Goal: Information Seeking & Learning: Check status

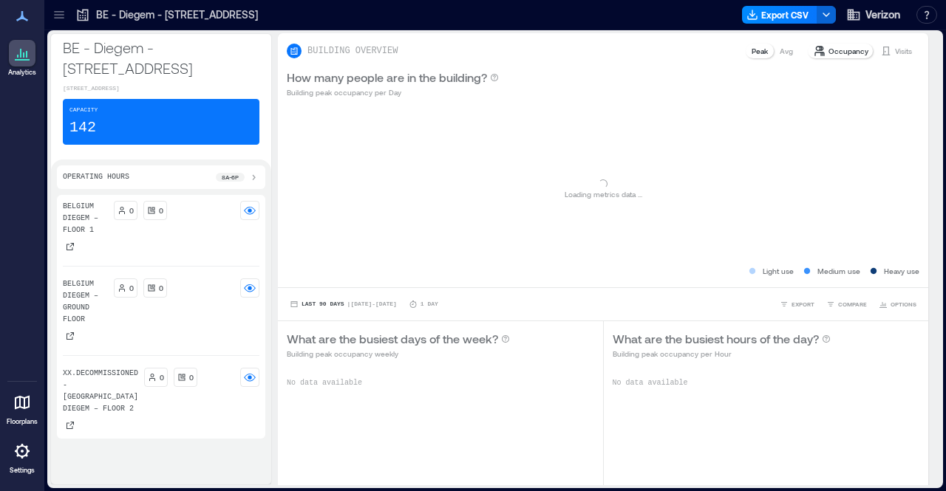
click at [58, 14] on icon at bounding box center [59, 14] width 15 height 15
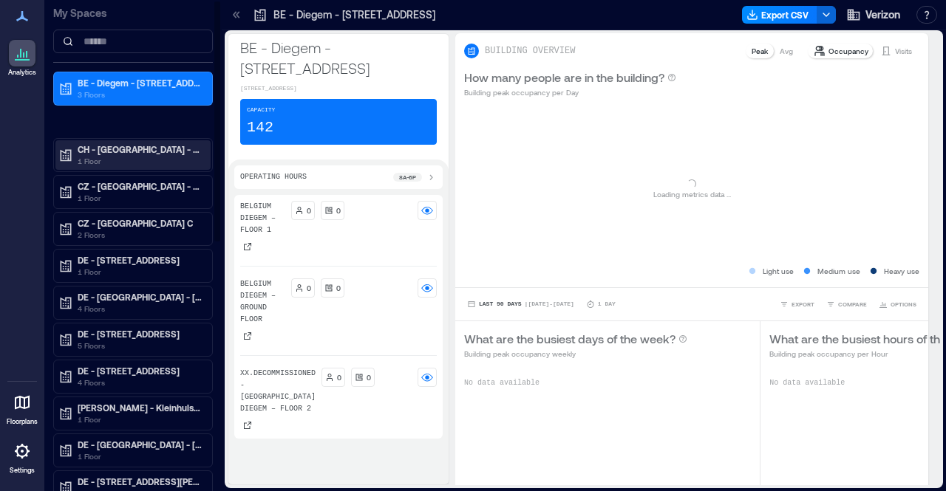
click at [114, 149] on p "CH - [GEOGRAPHIC_DATA] - [STREET_ADDRESS]" at bounding box center [140, 149] width 124 height 12
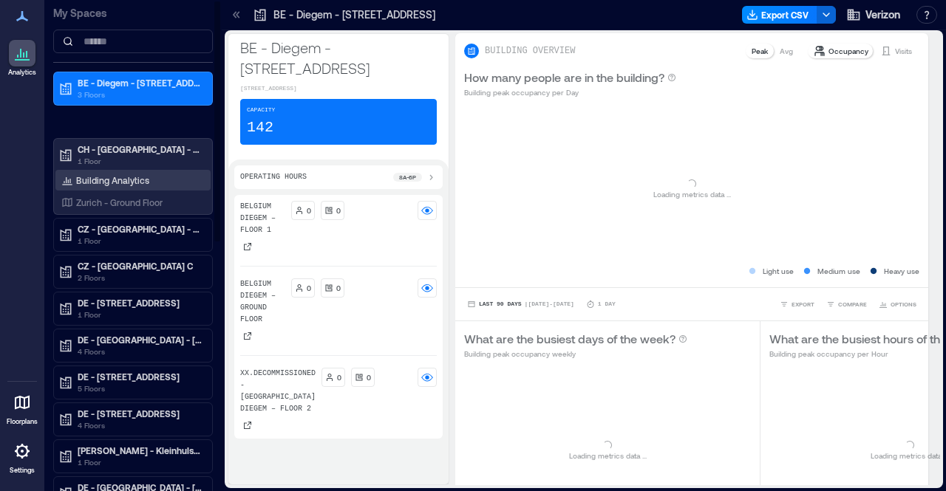
click at [112, 180] on p "Building Analytics" at bounding box center [112, 180] width 73 height 12
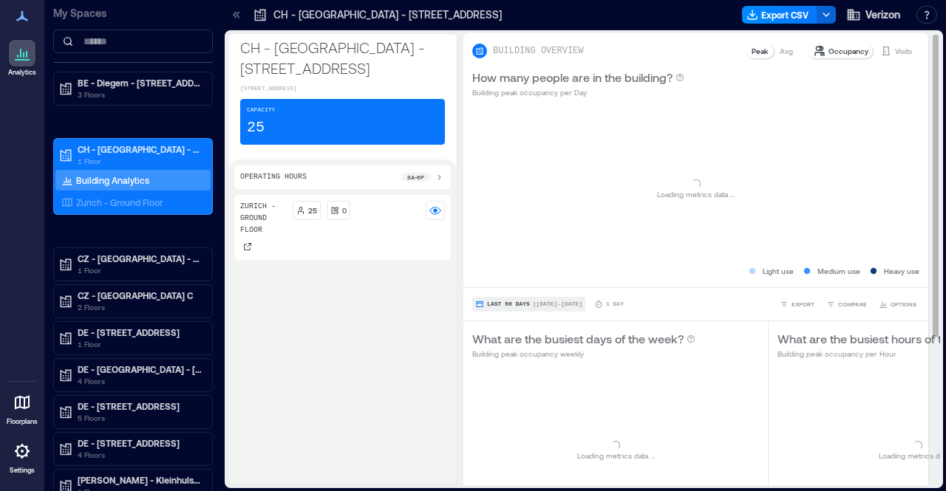
click at [519, 303] on button "Last 90 Days | [DATE] - [DATE]" at bounding box center [528, 304] width 113 height 15
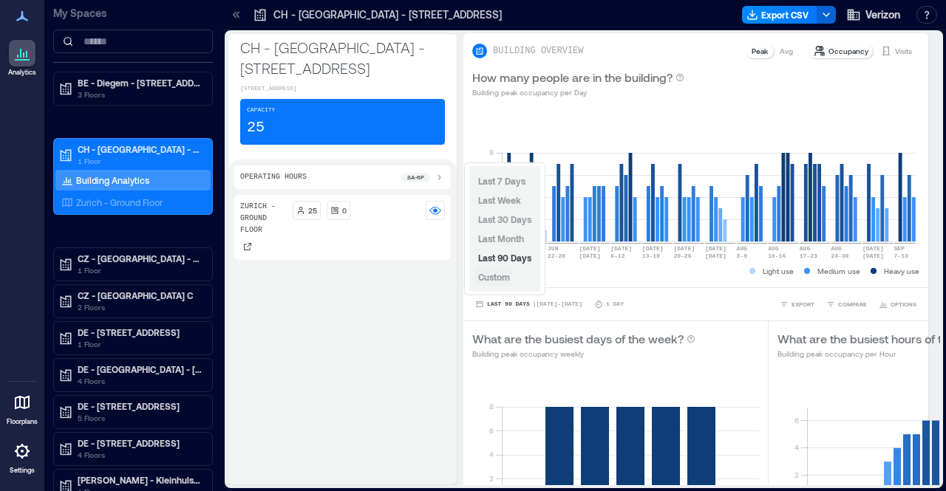
click at [507, 274] on span "Custom" at bounding box center [494, 277] width 32 height 10
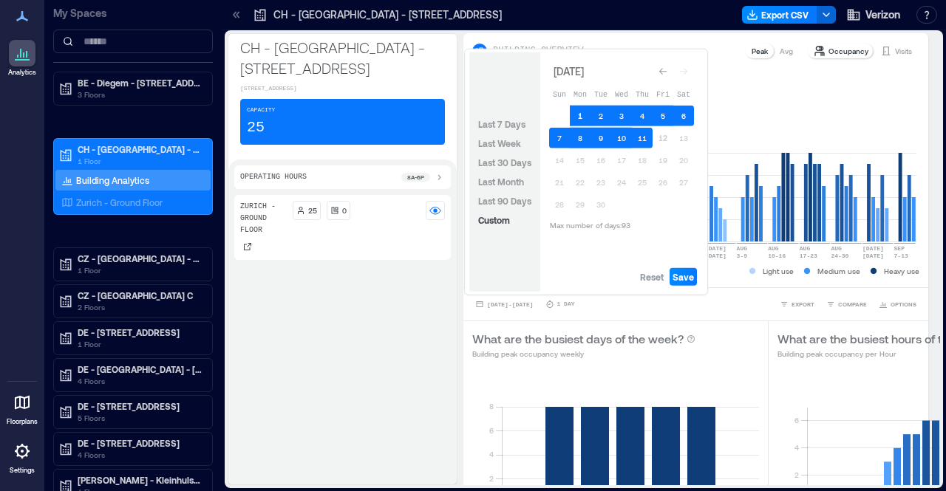
click at [582, 113] on button "1" at bounding box center [580, 116] width 21 height 21
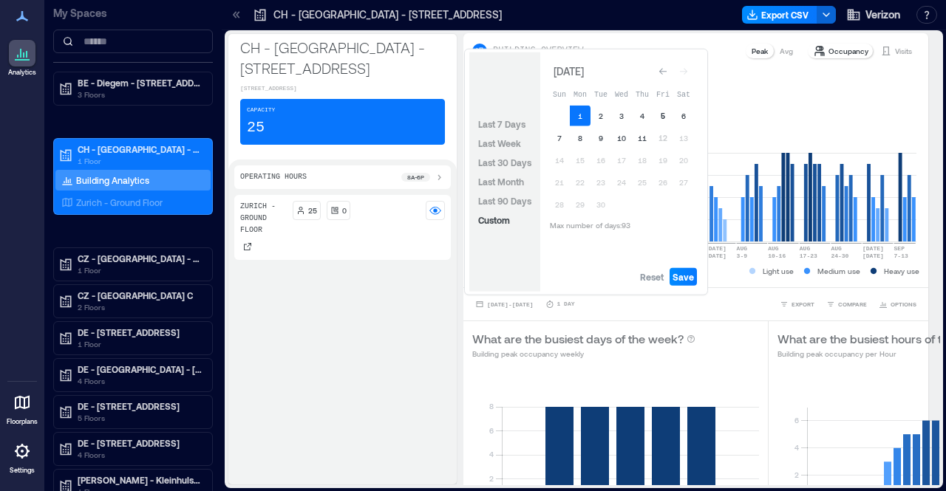
click at [659, 115] on button "5" at bounding box center [662, 116] width 21 height 21
click at [686, 274] on span "Save" at bounding box center [682, 277] width 21 height 12
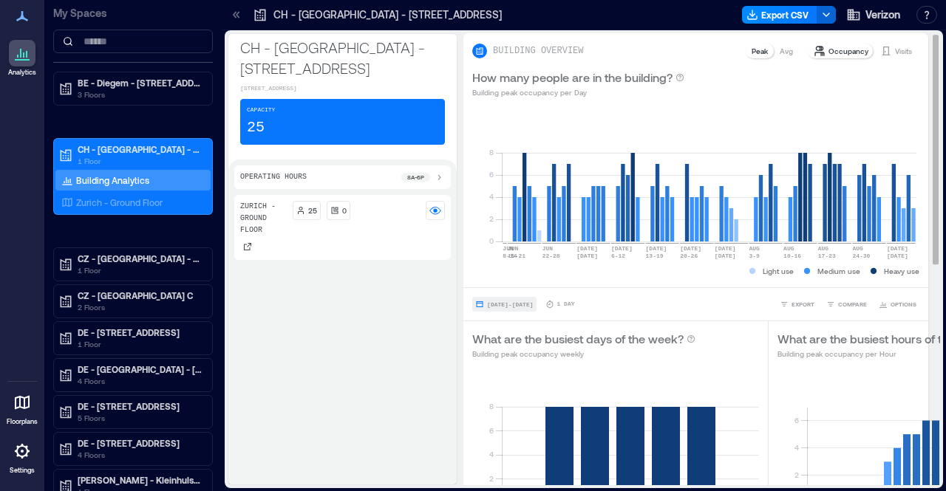
click at [507, 304] on span "[DATE] - [DATE]" at bounding box center [510, 304] width 46 height 7
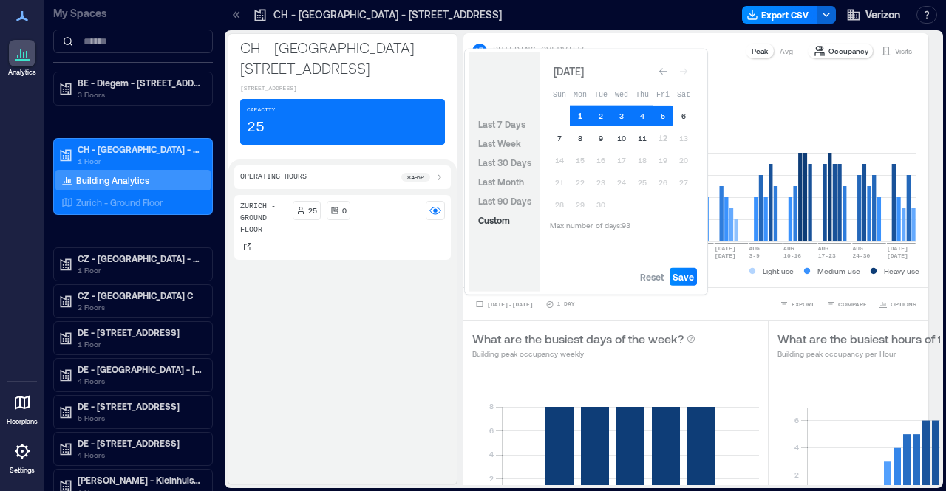
click at [582, 115] on button "1" at bounding box center [580, 116] width 21 height 21
click at [659, 116] on button "5" at bounding box center [662, 116] width 21 height 21
click at [681, 280] on span "Save" at bounding box center [682, 277] width 21 height 12
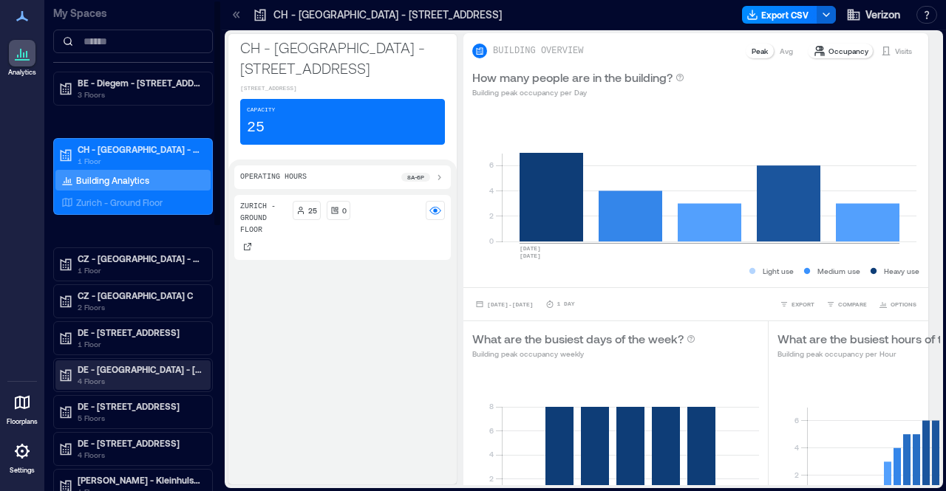
click at [130, 372] on p "DE - [GEOGRAPHIC_DATA] - [STREET_ADDRESS]" at bounding box center [140, 370] width 124 height 12
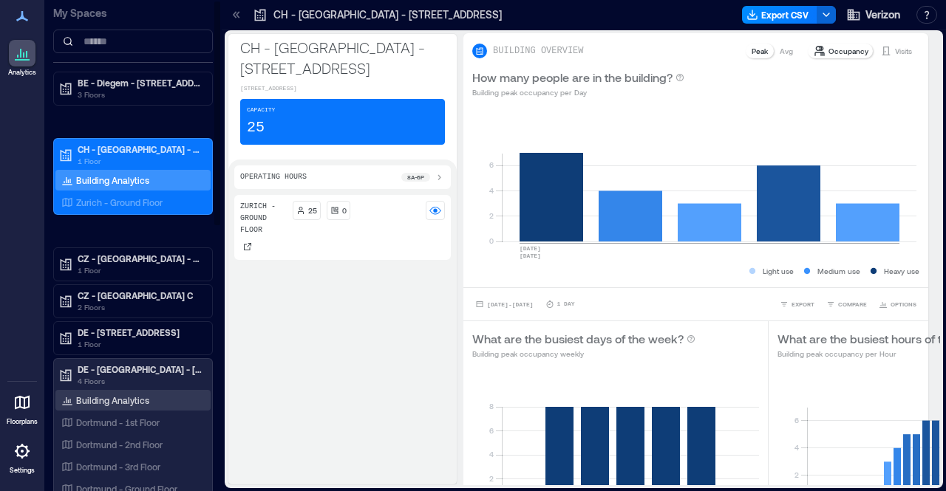
click at [129, 395] on p "Building Analytics" at bounding box center [112, 401] width 73 height 12
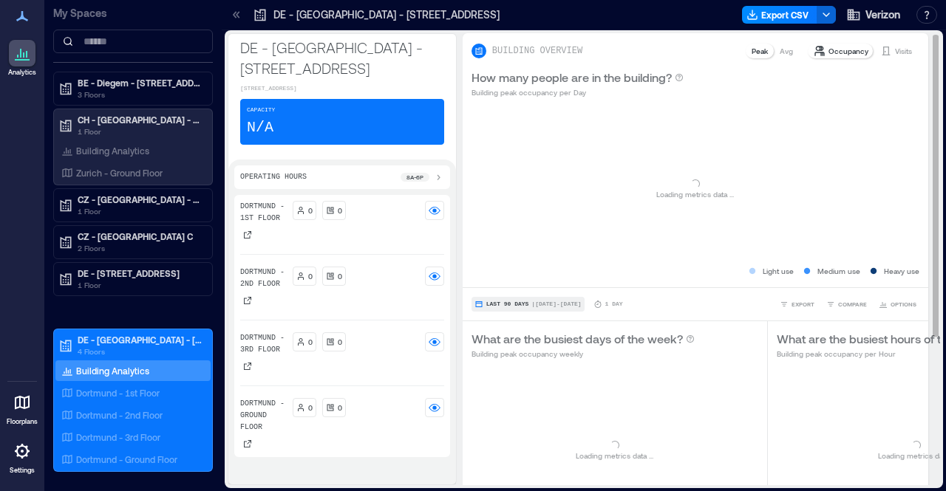
click at [531, 304] on span "| [DATE] - [DATE]" at bounding box center [556, 304] width 50 height 0
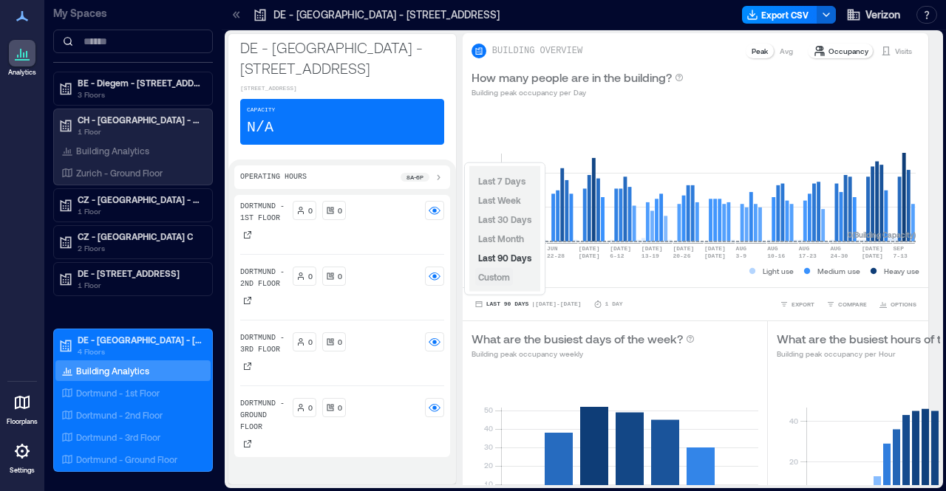
click at [511, 276] on button "Custom" at bounding box center [494, 277] width 38 height 18
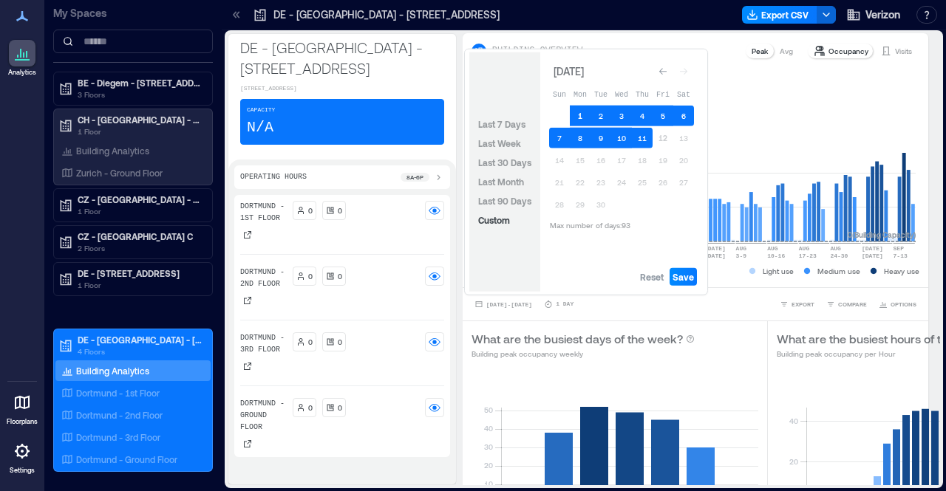
click at [581, 112] on button "1" at bounding box center [580, 116] width 21 height 21
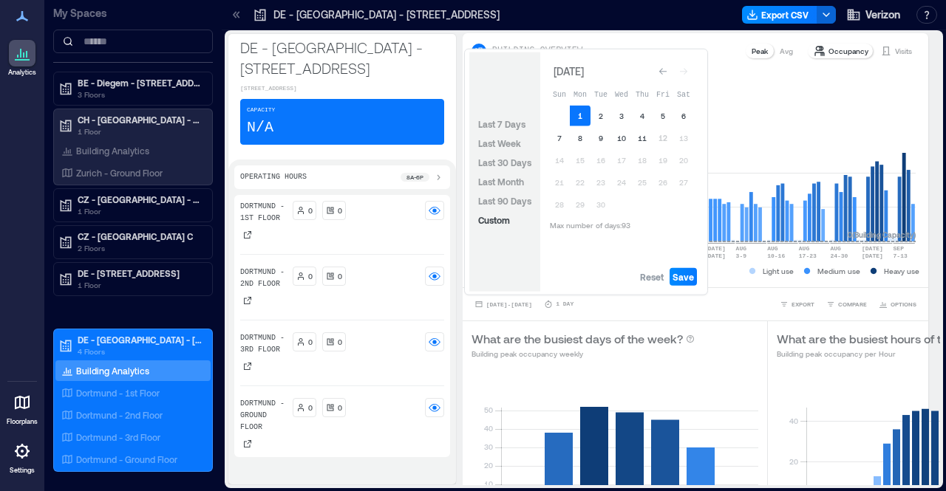
click at [581, 112] on button "1" at bounding box center [580, 116] width 21 height 21
click at [666, 117] on button "5" at bounding box center [662, 116] width 21 height 21
click at [690, 280] on span "Save" at bounding box center [682, 277] width 21 height 12
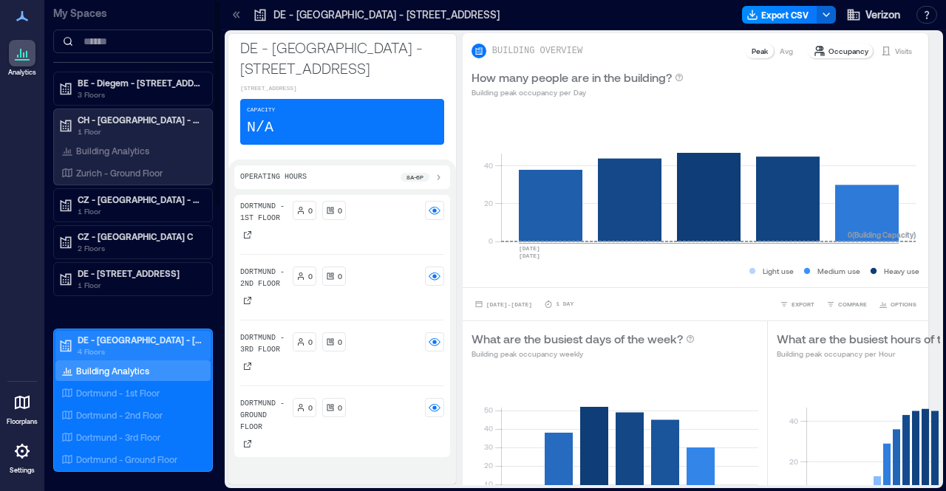
click at [120, 336] on p "DE - [GEOGRAPHIC_DATA] - [STREET_ADDRESS]" at bounding box center [140, 340] width 124 height 12
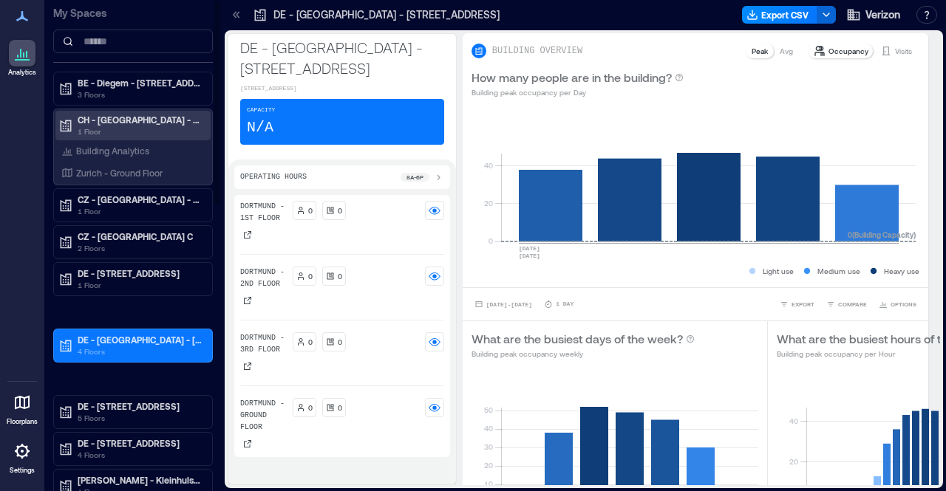
click at [134, 120] on p "CH - [GEOGRAPHIC_DATA] - [STREET_ADDRESS]" at bounding box center [140, 120] width 124 height 12
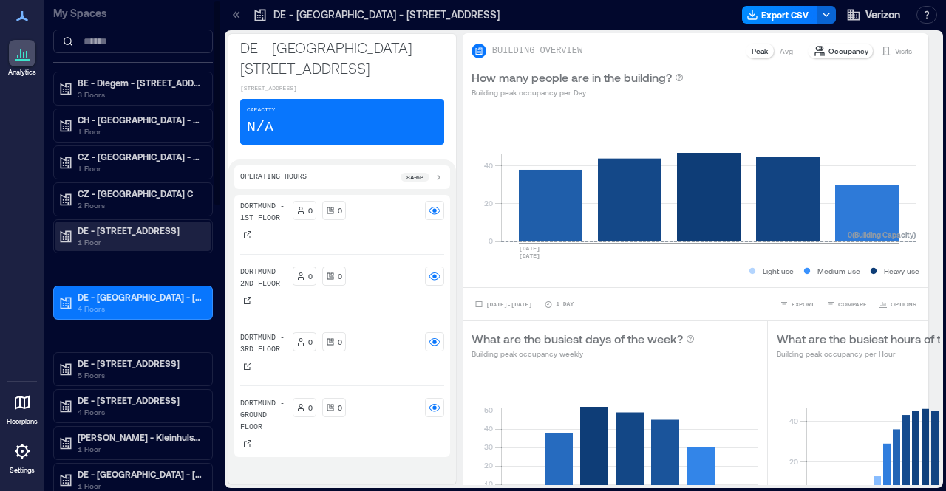
click at [120, 230] on p "DE - [STREET_ADDRESS]" at bounding box center [140, 231] width 124 height 12
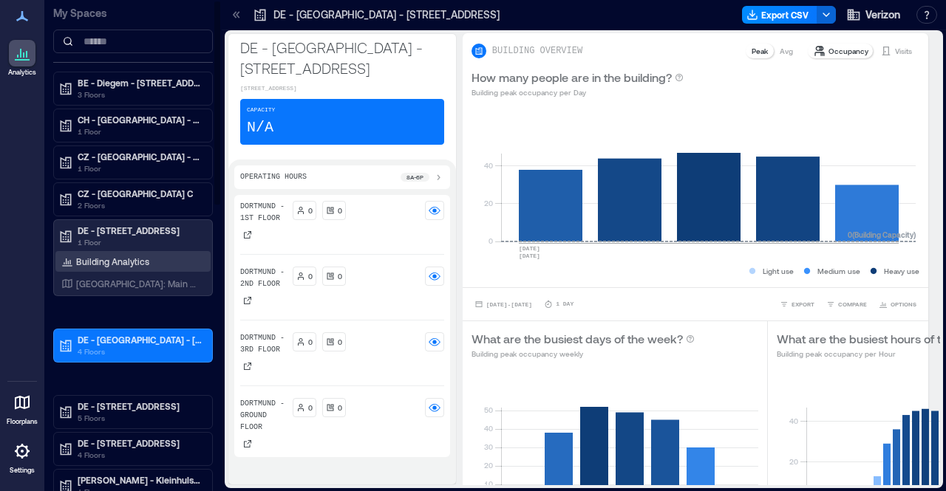
click at [120, 267] on div "Building Analytics" at bounding box center [132, 261] width 155 height 21
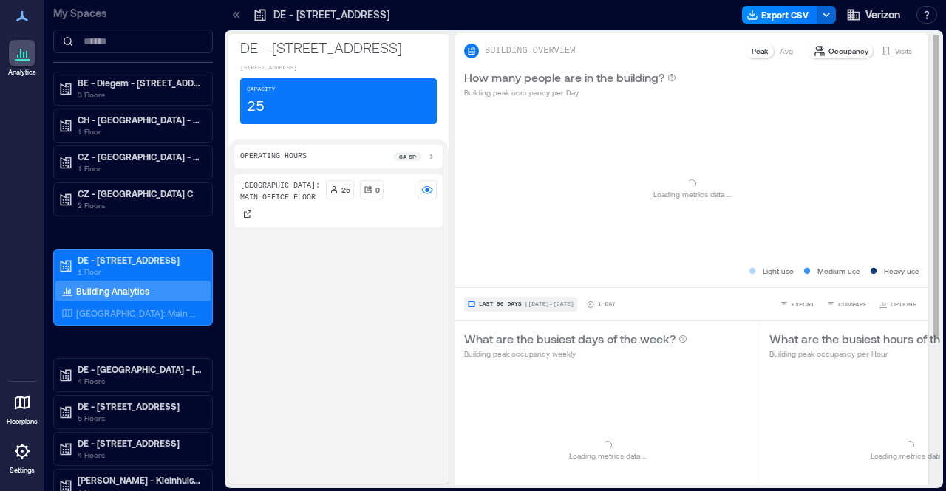
click at [532, 298] on button "Last 90 Days | [DATE] - [DATE]" at bounding box center [520, 304] width 113 height 15
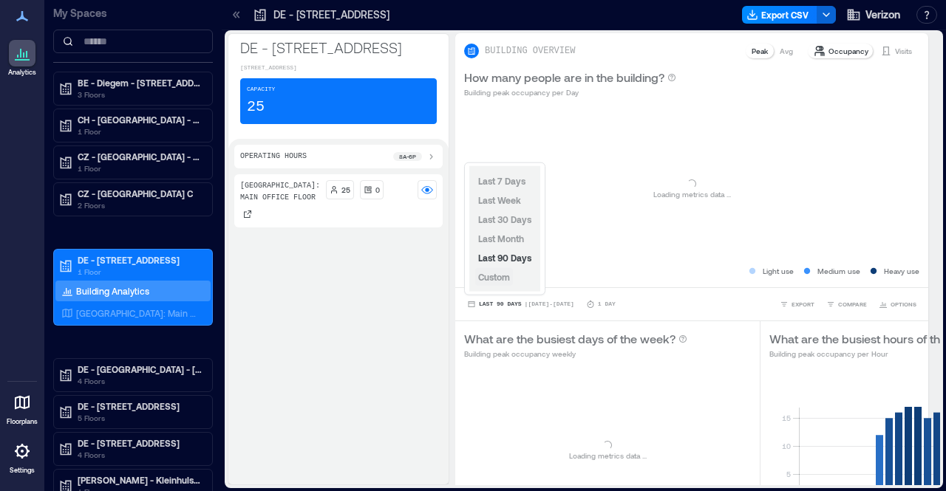
click at [505, 273] on span "Custom" at bounding box center [494, 277] width 32 height 10
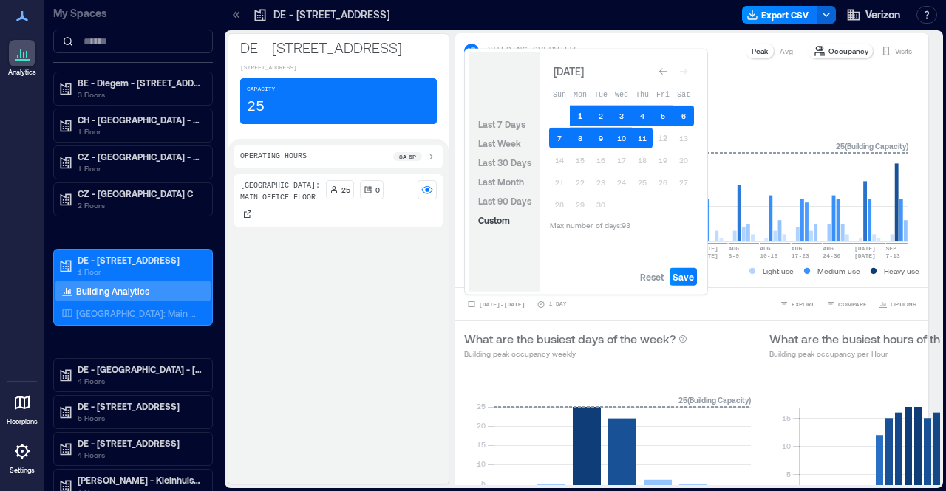
click at [584, 111] on button "1" at bounding box center [580, 116] width 21 height 21
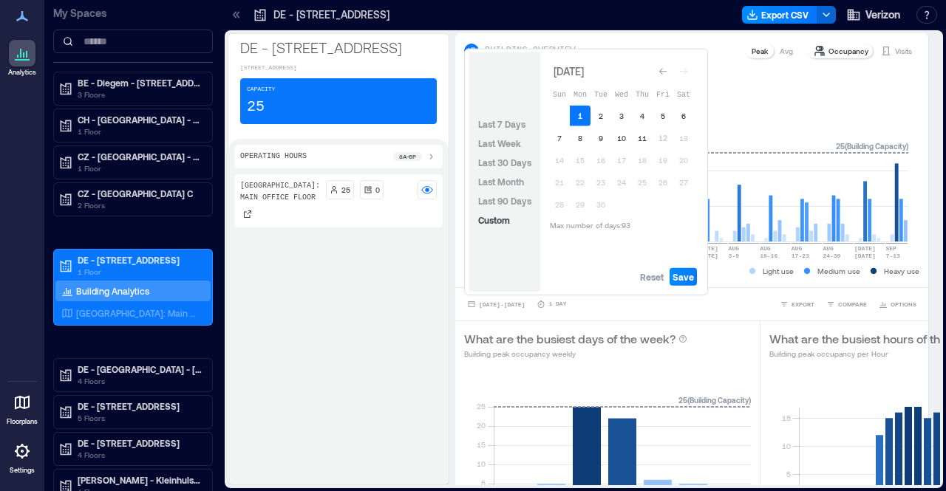
click at [584, 111] on button "1" at bounding box center [580, 116] width 21 height 21
click at [669, 115] on button "5" at bounding box center [662, 116] width 21 height 21
click at [689, 280] on span "Save" at bounding box center [682, 277] width 21 height 12
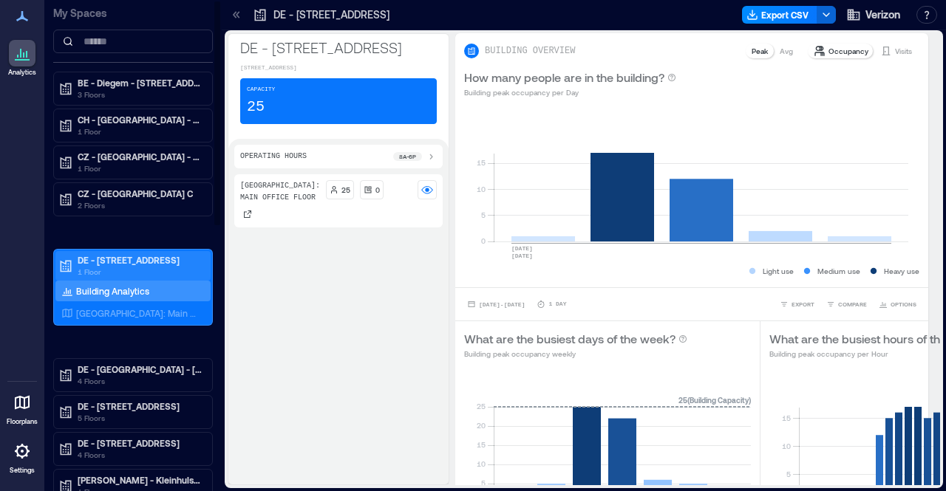
click at [109, 254] on p "DE - [STREET_ADDRESS]" at bounding box center [140, 260] width 124 height 12
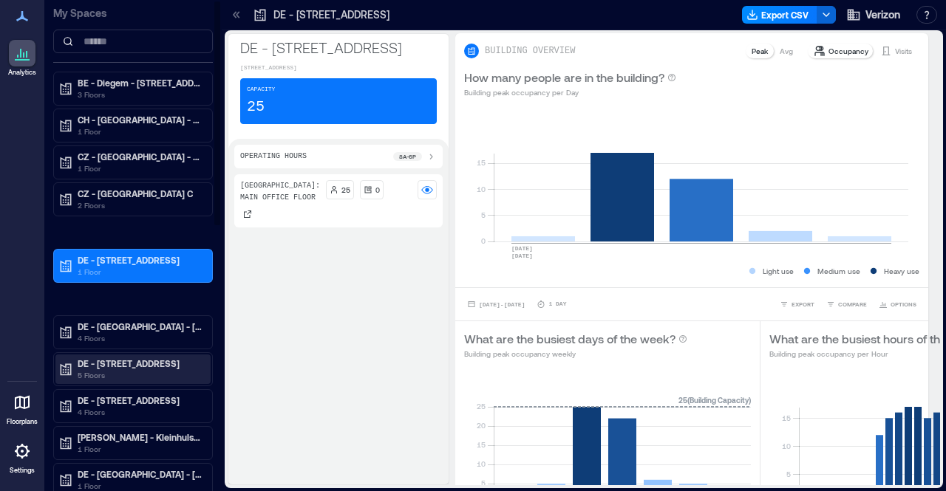
click at [118, 360] on p "DE - [STREET_ADDRESS]" at bounding box center [140, 364] width 124 height 12
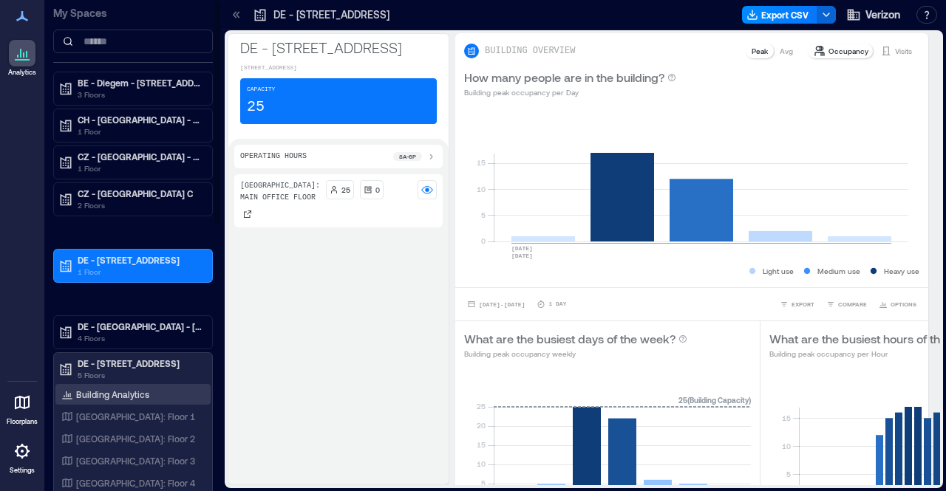
click at [118, 389] on p "Building Analytics" at bounding box center [112, 395] width 73 height 12
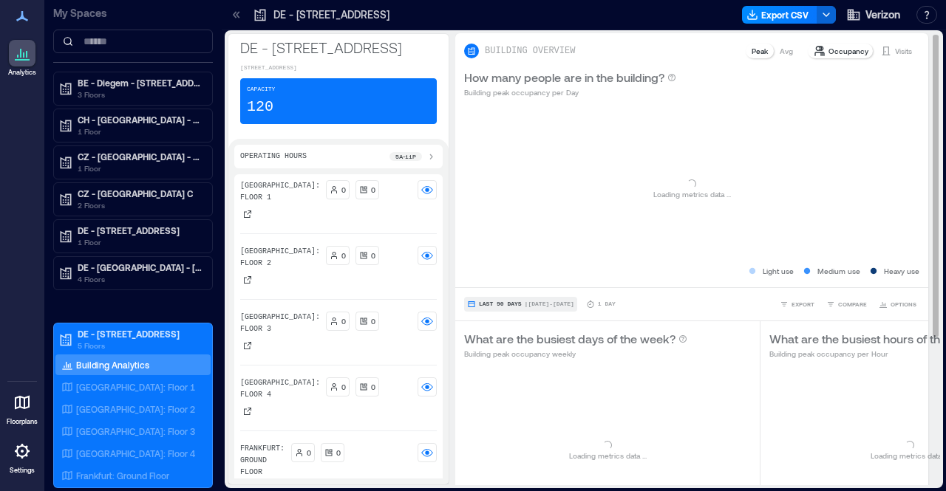
click at [527, 304] on span "| [DATE] - [DATE]" at bounding box center [550, 304] width 50 height 0
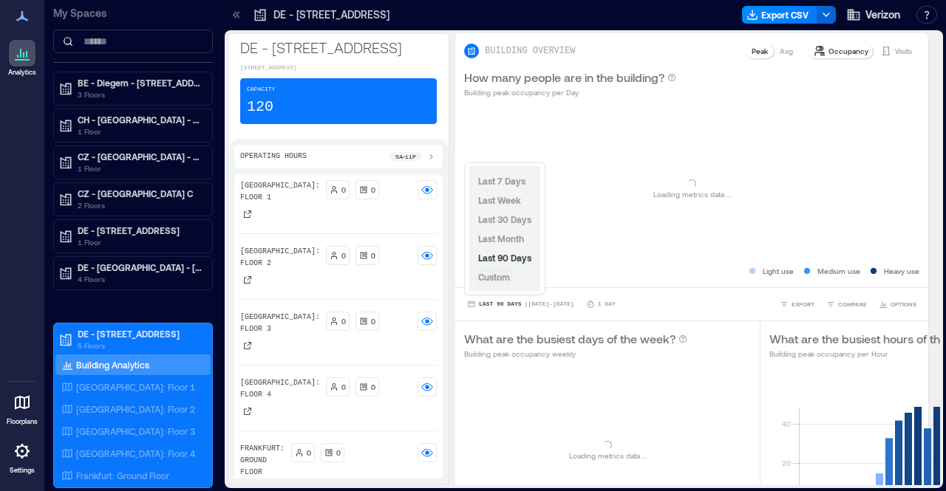
click at [505, 279] on span "Custom" at bounding box center [494, 277] width 32 height 10
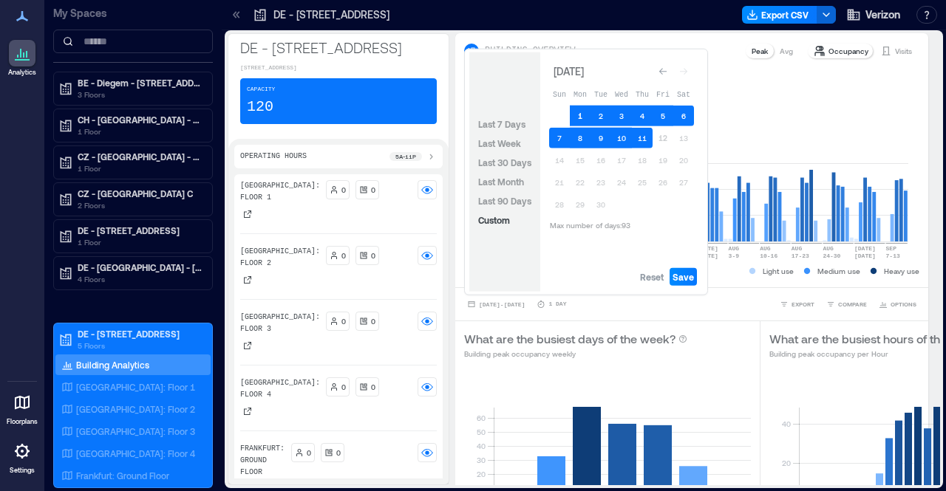
click at [581, 112] on button "1" at bounding box center [580, 116] width 21 height 21
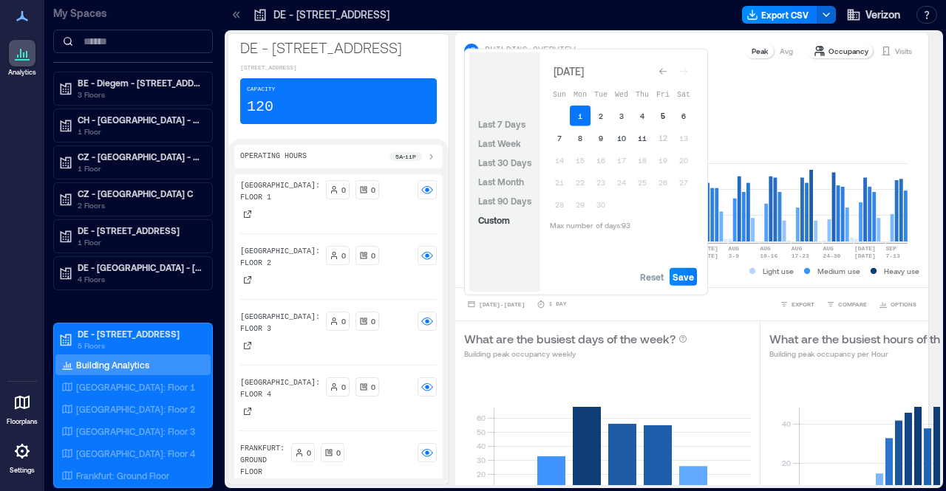
click at [664, 112] on button "5" at bounding box center [662, 116] width 21 height 21
click at [689, 279] on span "Save" at bounding box center [682, 277] width 21 height 12
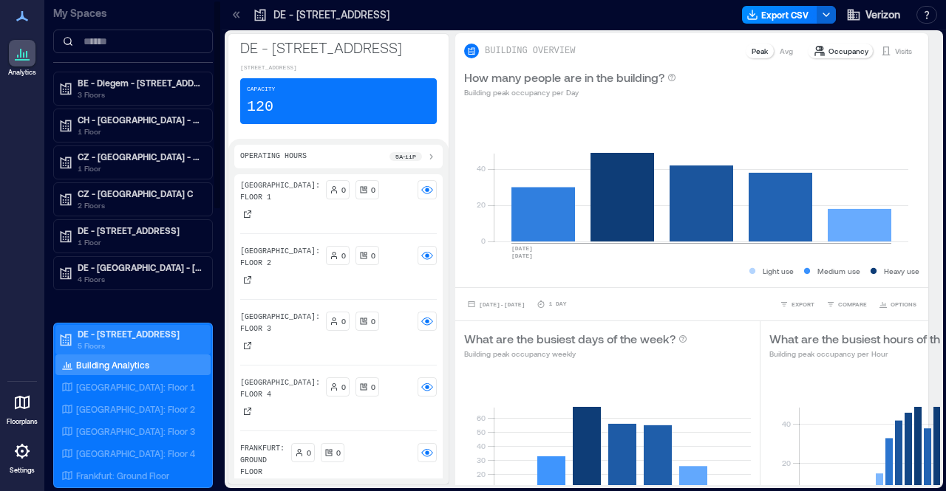
click at [129, 330] on p "DE - [STREET_ADDRESS]" at bounding box center [140, 334] width 124 height 12
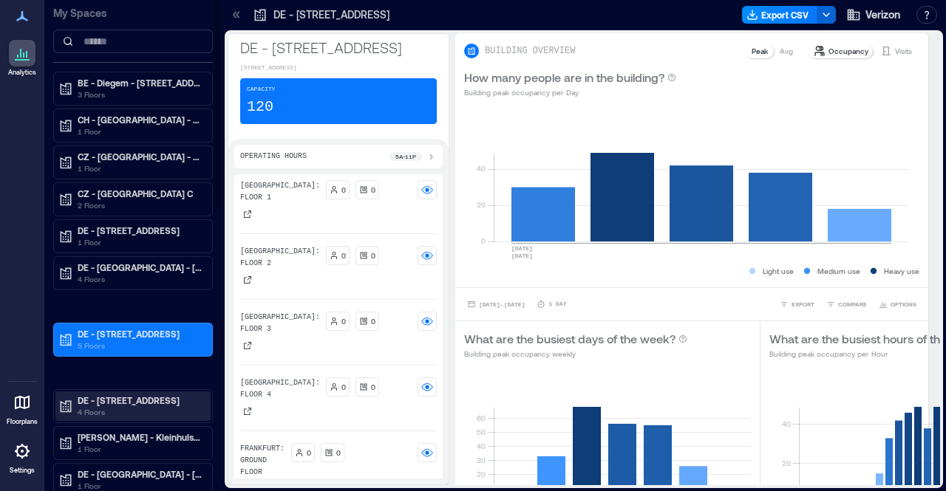
click at [121, 395] on p "DE - [STREET_ADDRESS]" at bounding box center [140, 401] width 124 height 12
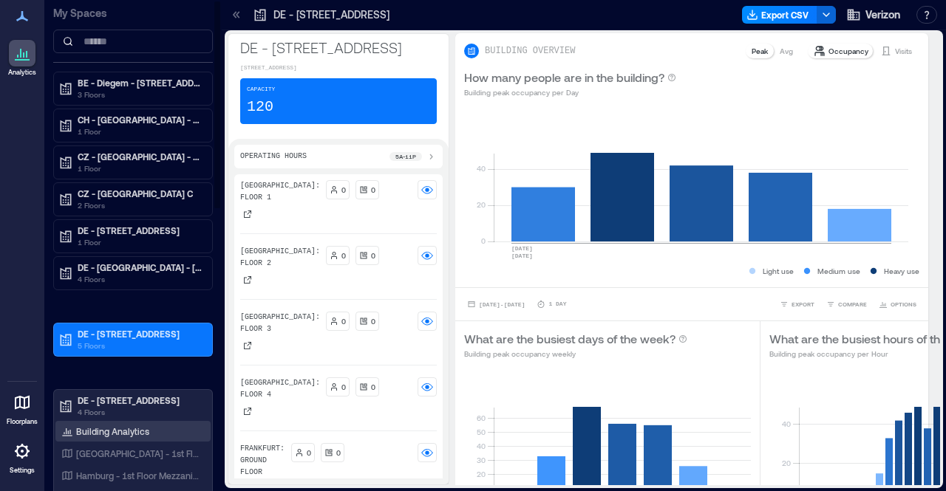
click at [122, 429] on p "Building Analytics" at bounding box center [112, 432] width 73 height 12
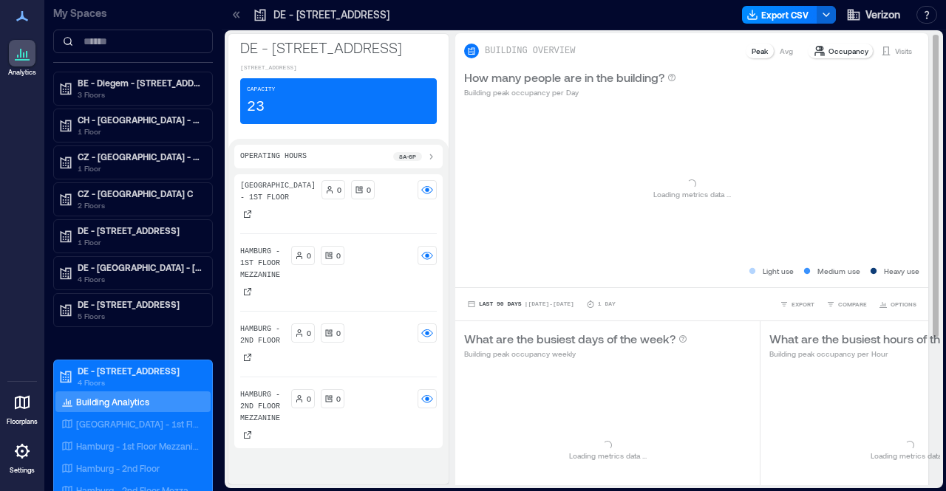
click at [509, 313] on div "Last 90 Days | [DATE] - [DATE] 1 Day EXPORT COMPARE OPTIONS" at bounding box center [691, 303] width 473 height 33
click at [514, 304] on span "Last 90 Days" at bounding box center [500, 304] width 43 height 0
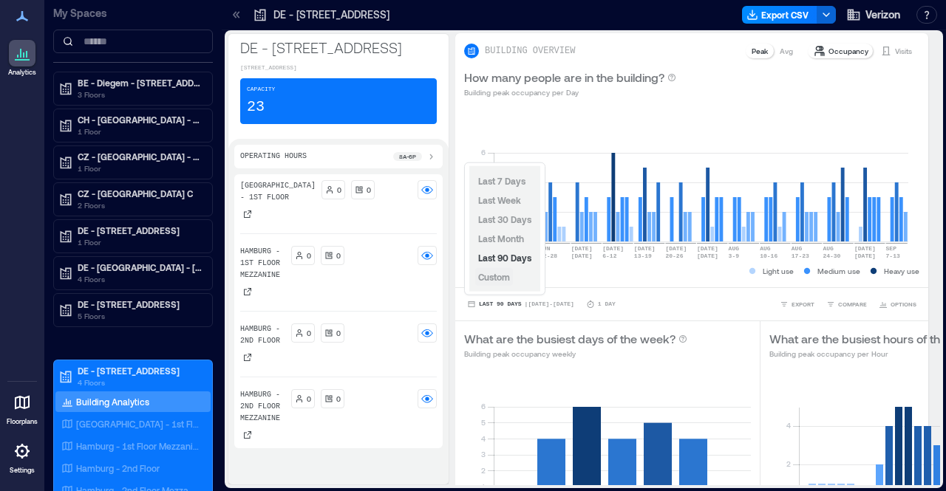
click at [513, 276] on div "Last 7 Days Last Week Last 30 Days Last Month Last 90 Days Custom" at bounding box center [504, 229] width 71 height 126
click at [513, 276] on button "Custom" at bounding box center [494, 277] width 38 height 18
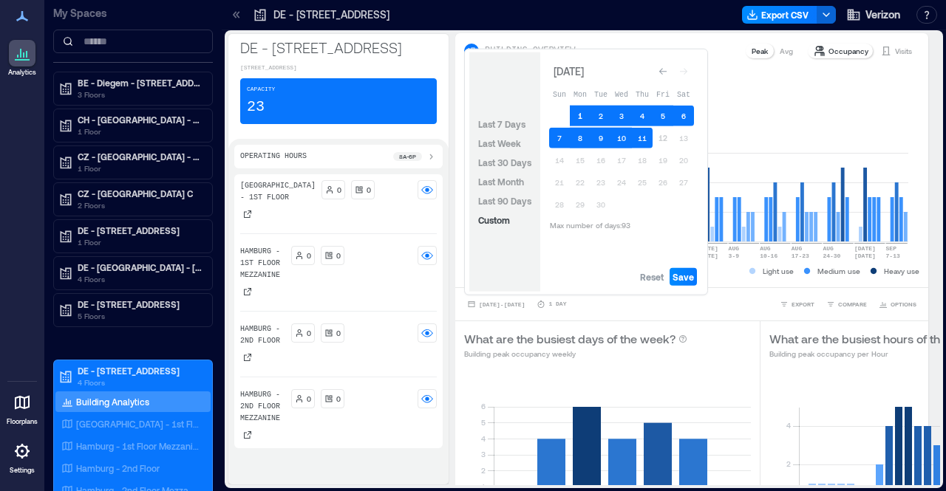
click at [581, 115] on button "1" at bounding box center [580, 116] width 21 height 21
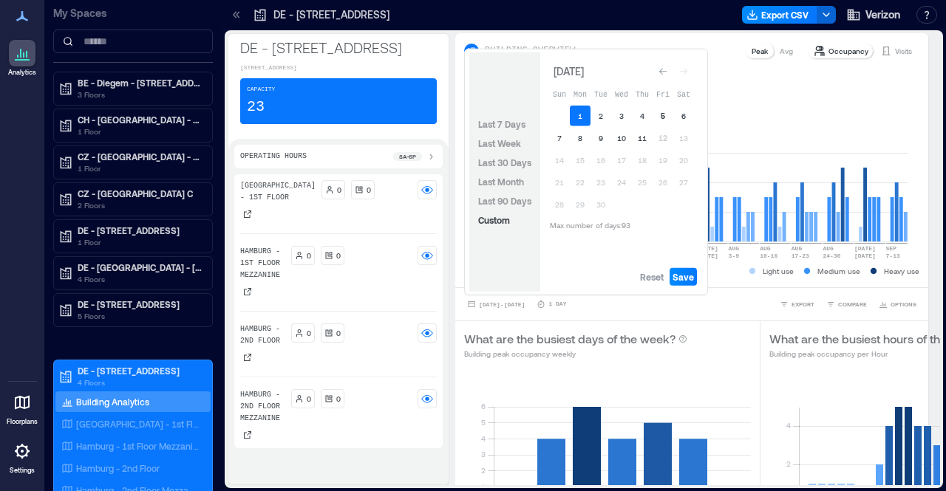
click at [660, 113] on button "5" at bounding box center [662, 116] width 21 height 21
click at [689, 280] on span "Save" at bounding box center [682, 277] width 21 height 12
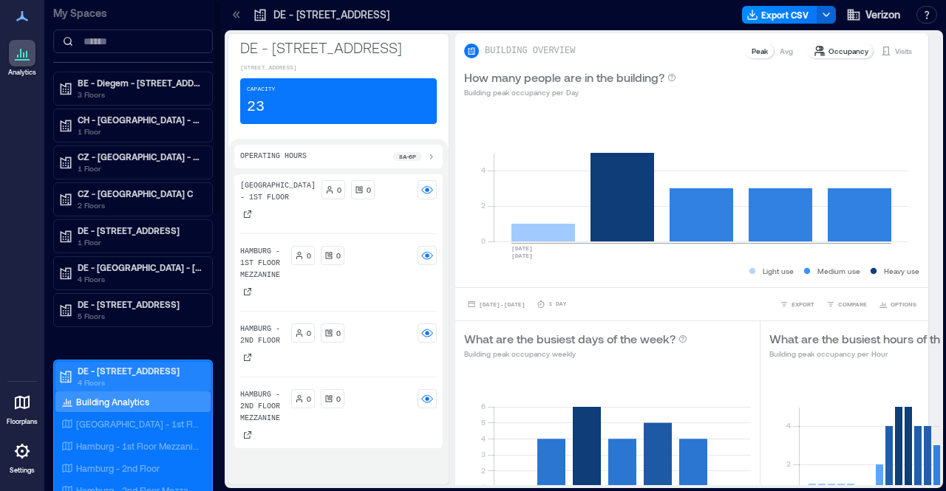
click at [117, 367] on p "DE - [STREET_ADDRESS]" at bounding box center [140, 371] width 124 height 12
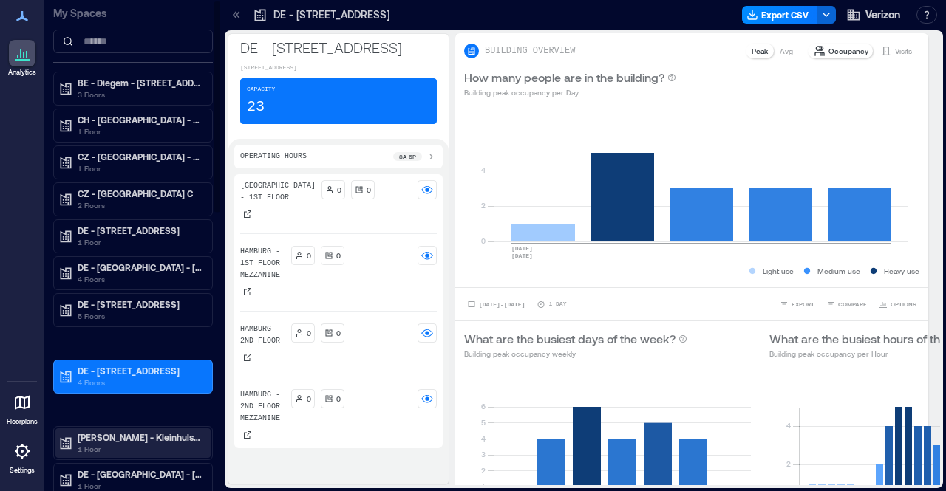
click at [117, 431] on p "[PERSON_NAME] - Kleinhulsen 1 3 5" at bounding box center [140, 437] width 124 height 12
click at [126, 463] on p "Building Analytics" at bounding box center [112, 469] width 73 height 12
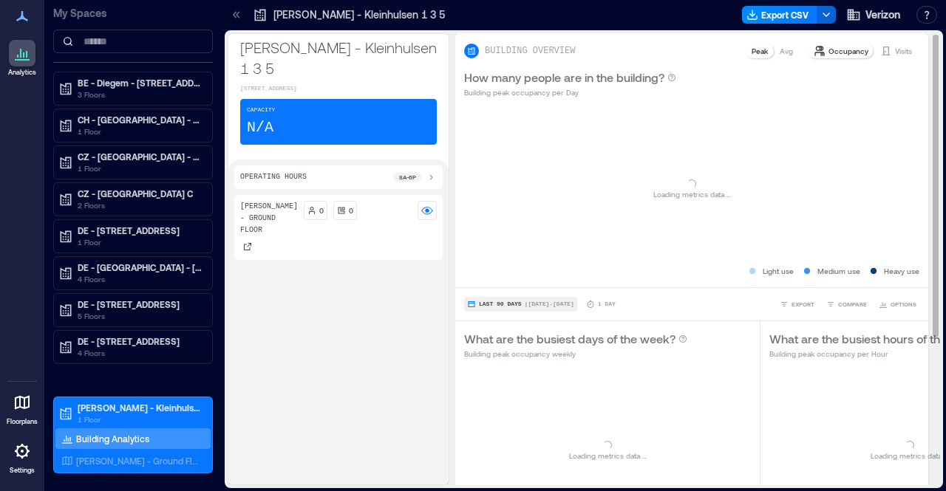
click at [497, 304] on span "Last 90 Days" at bounding box center [500, 304] width 43 height 0
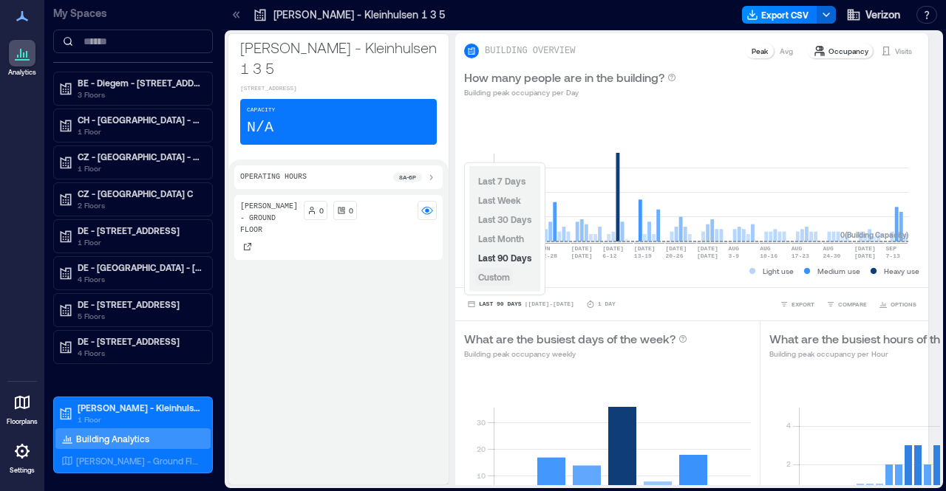
click at [501, 281] on span "Custom" at bounding box center [494, 277] width 32 height 10
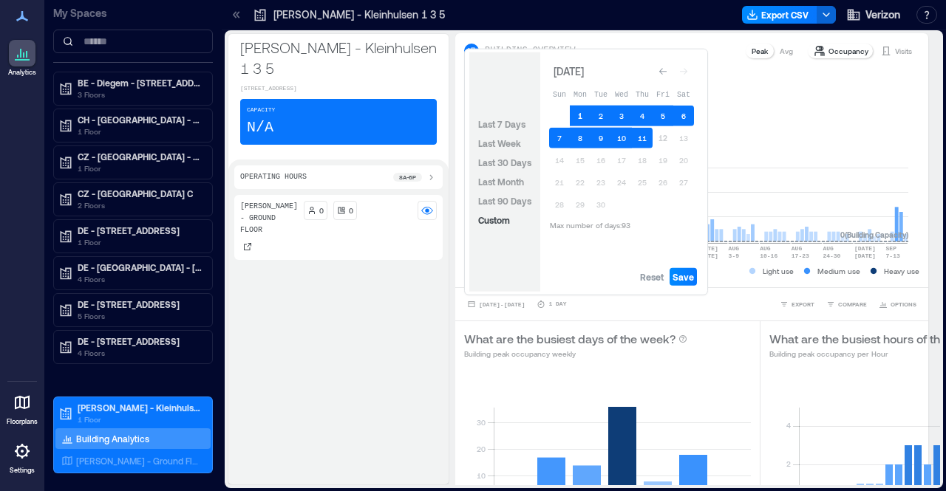
click at [584, 115] on button "1" at bounding box center [580, 116] width 21 height 21
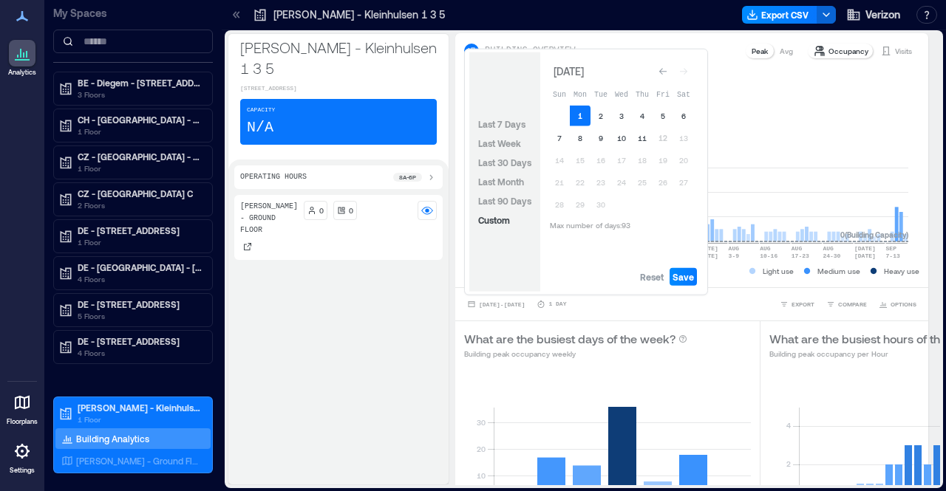
click at [584, 115] on button "1" at bounding box center [580, 116] width 21 height 21
click at [661, 112] on button "5" at bounding box center [662, 116] width 21 height 21
click at [683, 279] on span "Save" at bounding box center [682, 277] width 21 height 12
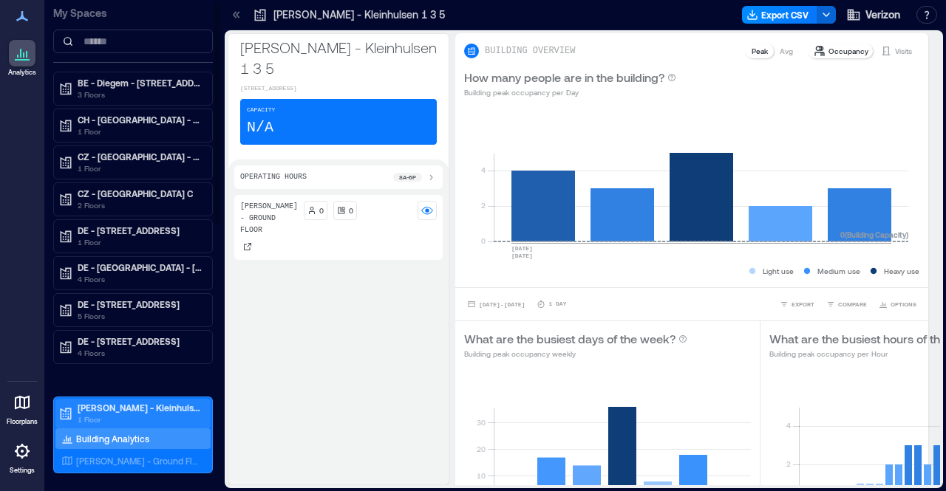
click at [121, 399] on div "[PERSON_NAME] - Kleinhulsen 1 3 5 1 Floor" at bounding box center [132, 414] width 155 height 30
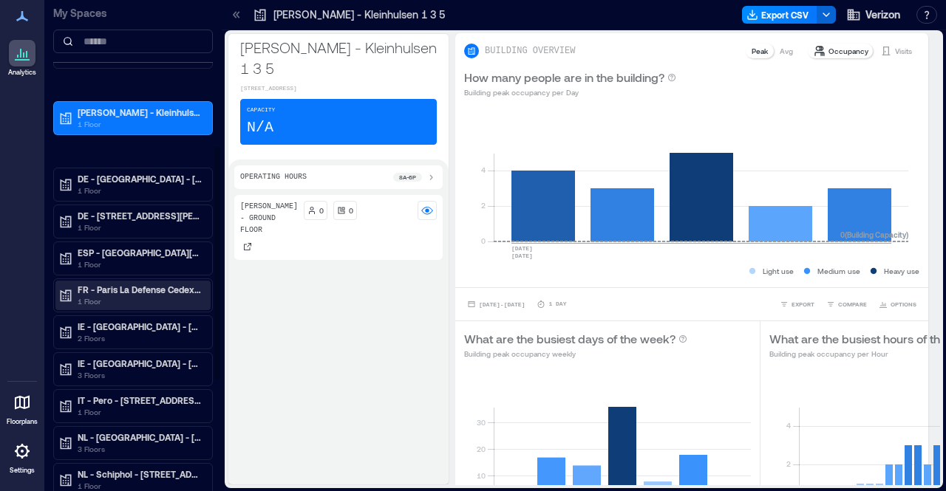
scroll to position [369, 0]
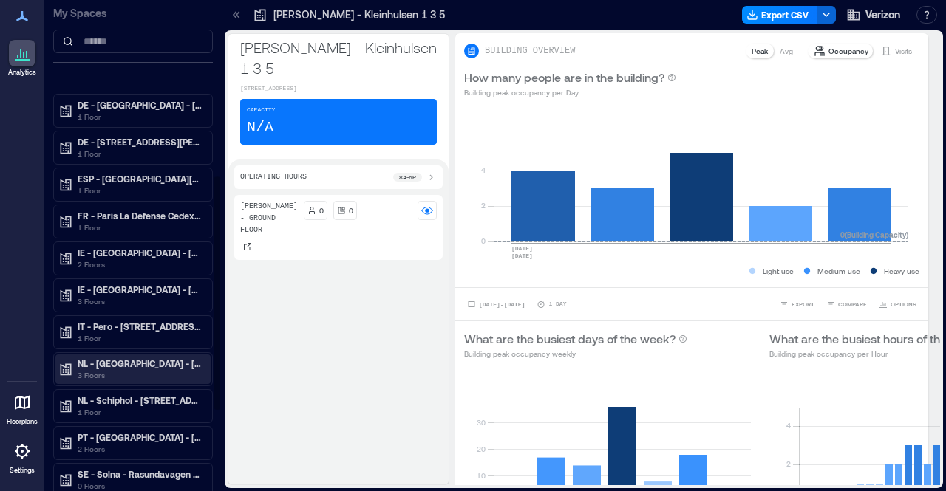
click at [134, 358] on p "NL - [GEOGRAPHIC_DATA] - [STREET_ADDRESS]" at bounding box center [140, 364] width 124 height 12
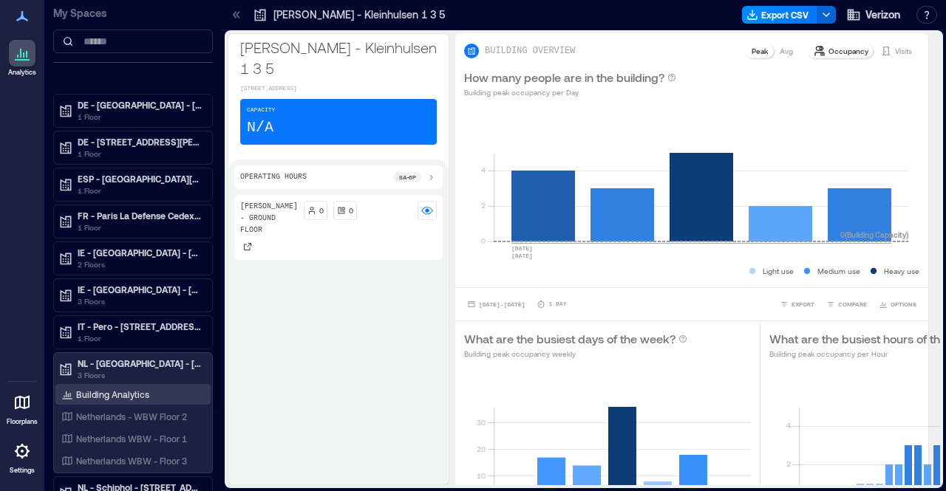
click at [127, 389] on p "Building Analytics" at bounding box center [112, 395] width 73 height 12
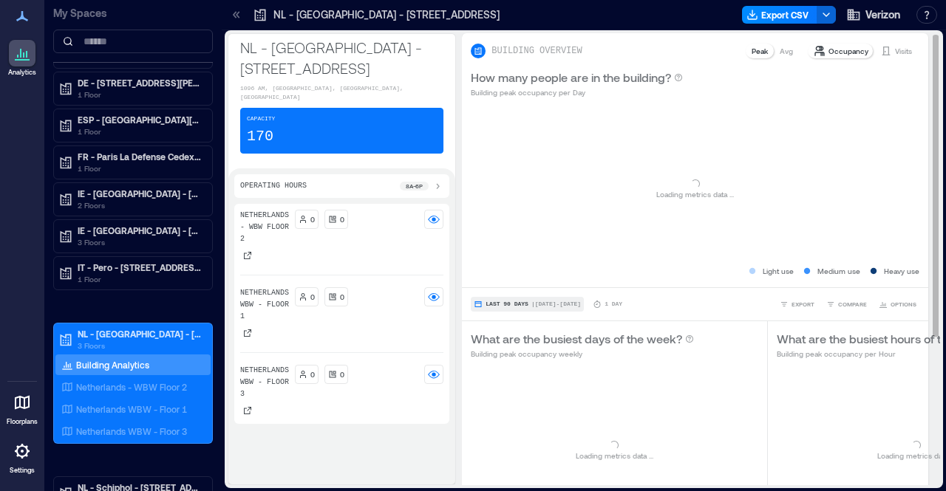
click at [528, 304] on span "Last 90 Days" at bounding box center [506, 304] width 43 height 0
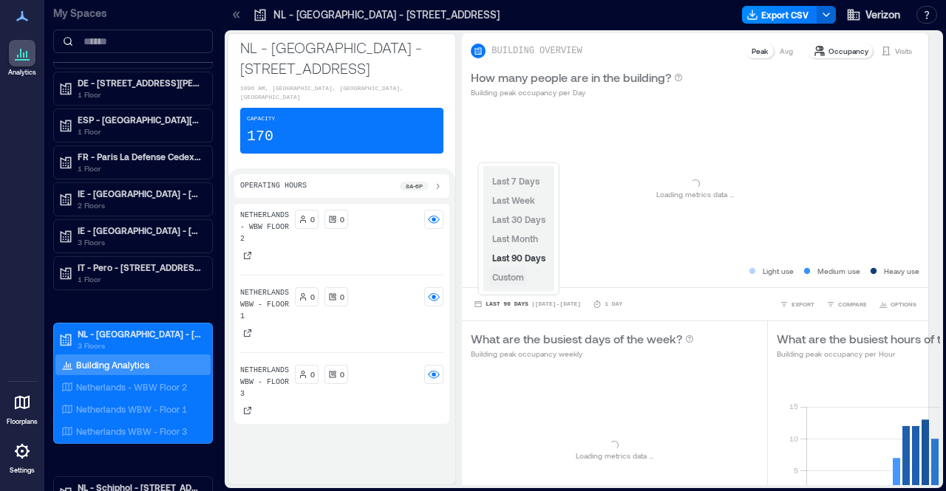
click at [514, 272] on span "Custom" at bounding box center [508, 277] width 32 height 10
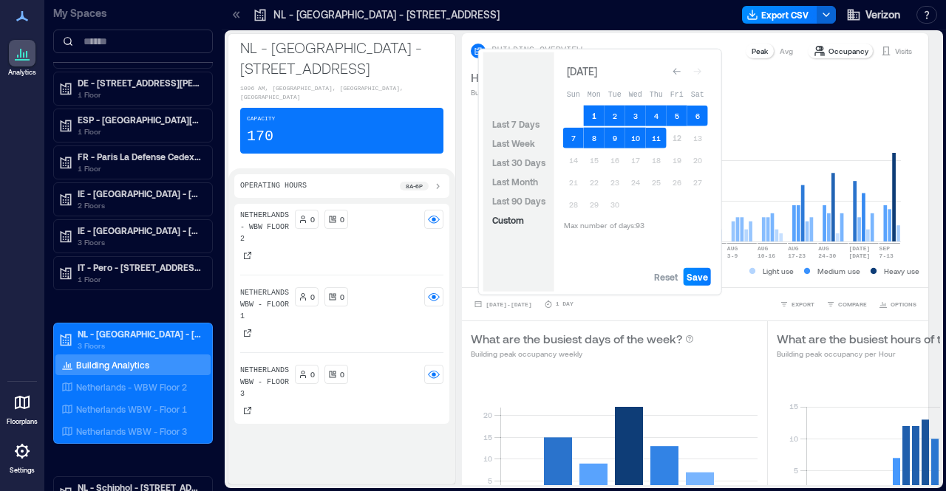
click at [595, 115] on button "1" at bounding box center [594, 116] width 21 height 21
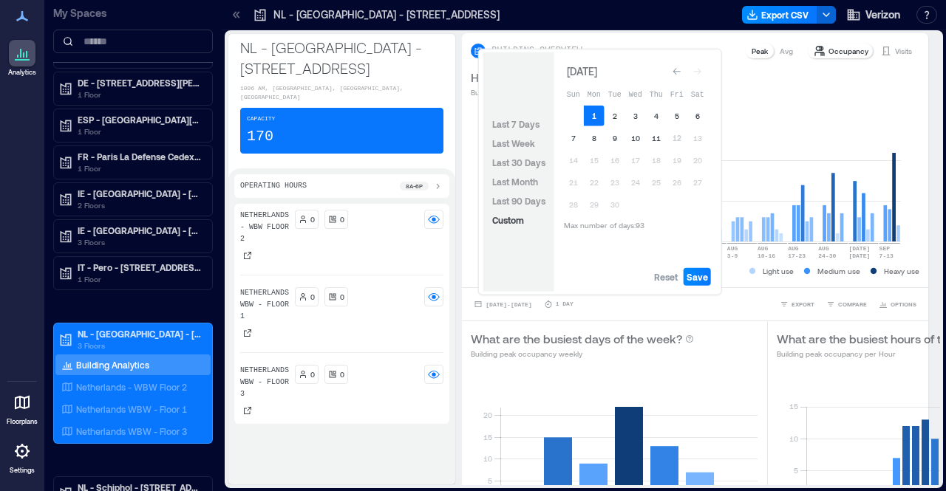
click at [595, 115] on button "1" at bounding box center [594, 116] width 21 height 21
click at [678, 111] on button "5" at bounding box center [676, 116] width 21 height 21
click at [697, 271] on span "Save" at bounding box center [696, 277] width 21 height 12
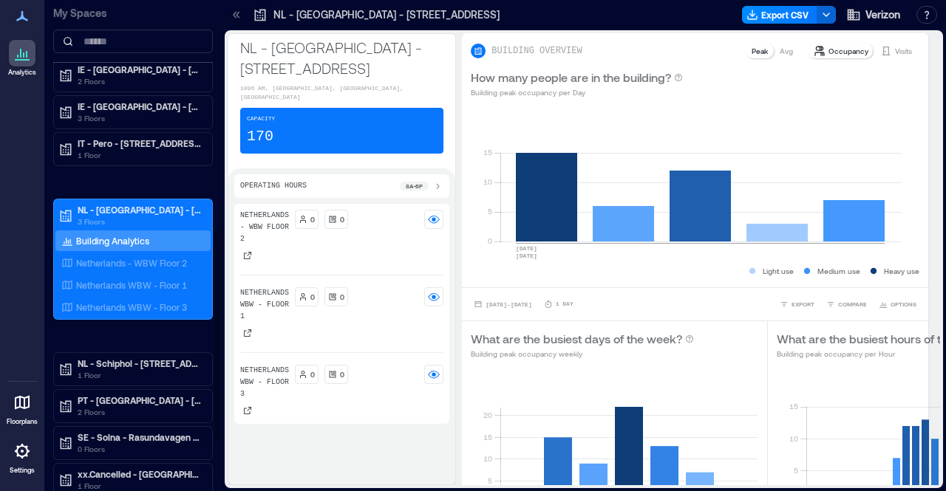
scroll to position [517, 0]
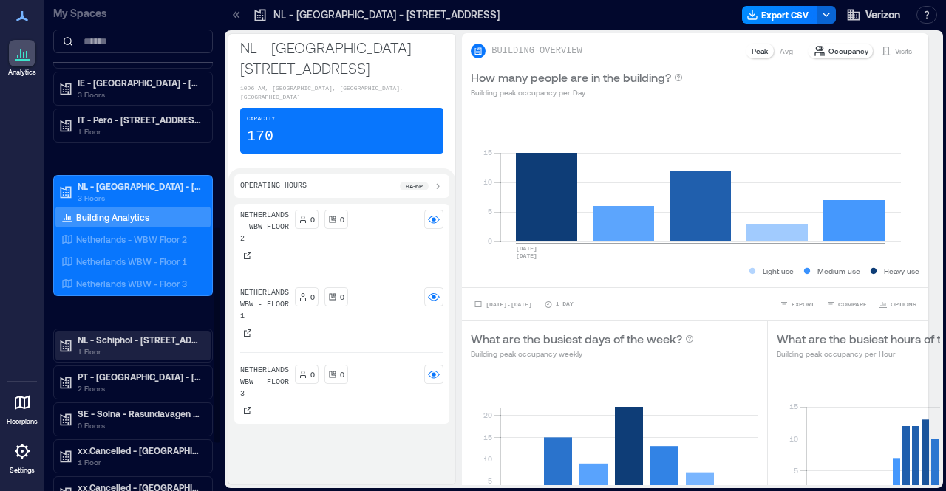
click at [115, 336] on p "NL - Schiphol - [STREET_ADDRESS] (NAP)" at bounding box center [140, 340] width 124 height 12
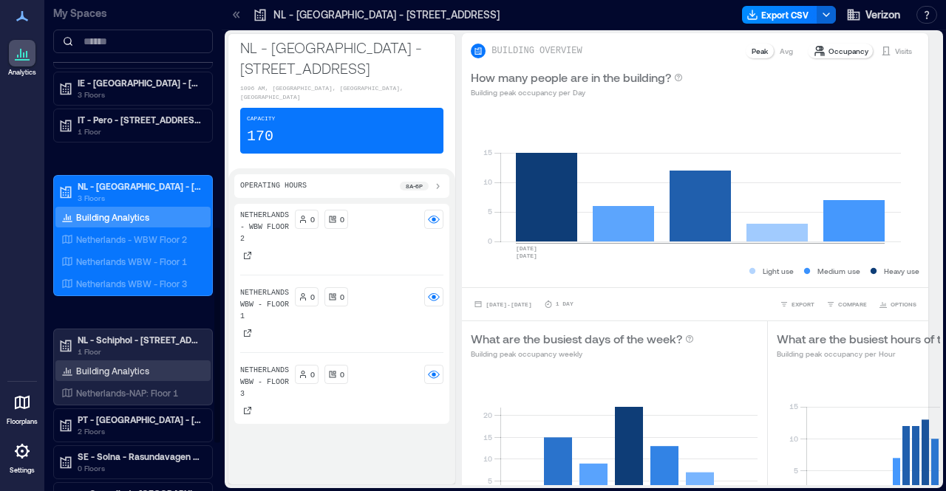
click at [121, 361] on div "Building Analytics" at bounding box center [132, 371] width 155 height 21
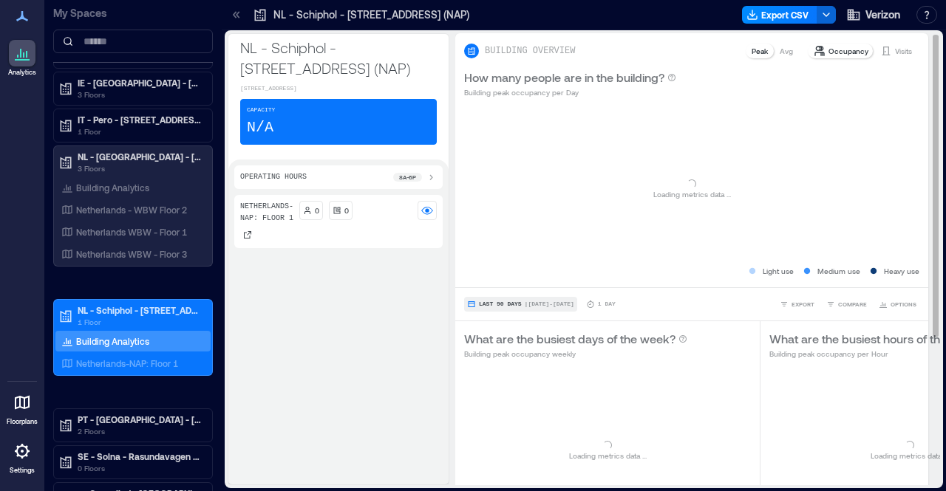
click at [540, 304] on span "| [DATE] - [DATE]" at bounding box center [550, 304] width 50 height 0
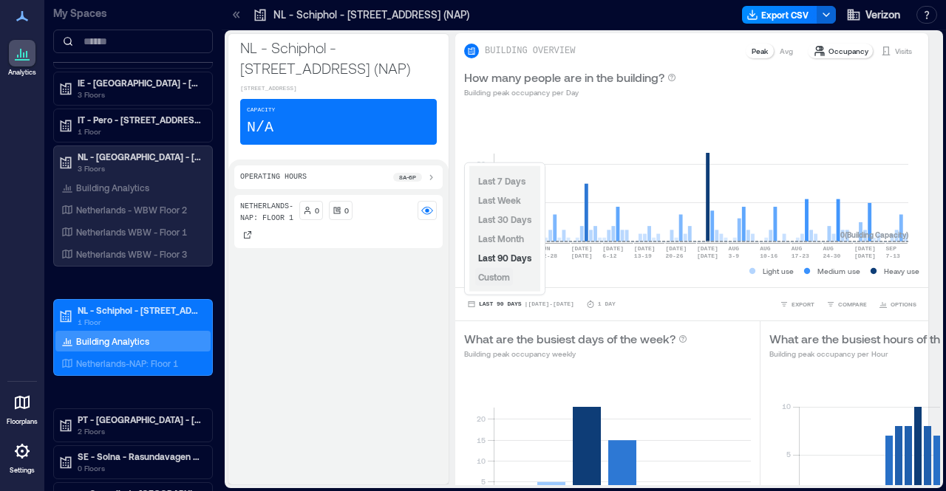
click at [499, 274] on span "Custom" at bounding box center [494, 277] width 32 height 10
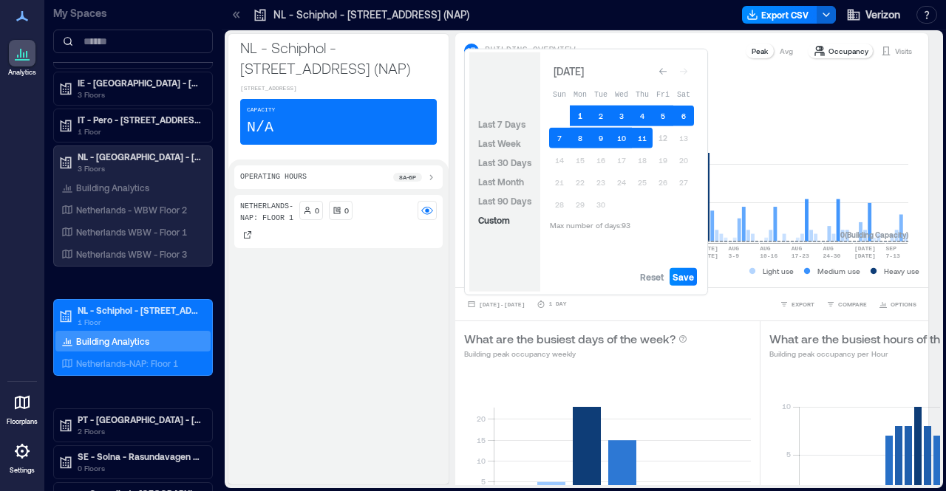
click at [583, 116] on button "1" at bounding box center [580, 116] width 21 height 21
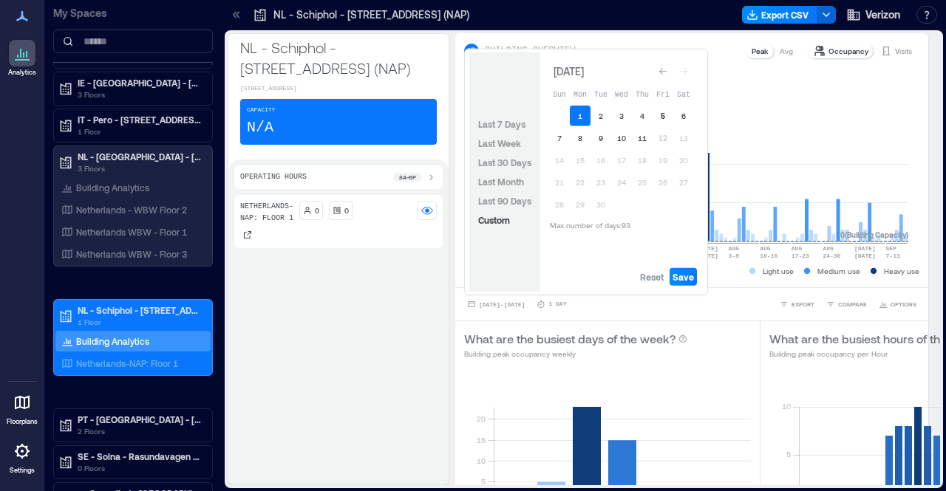
click at [664, 114] on button "5" at bounding box center [662, 116] width 21 height 21
click at [680, 273] on span "Save" at bounding box center [682, 277] width 21 height 12
